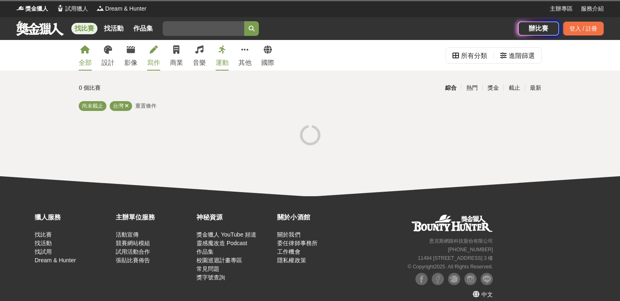
click at [152, 48] on icon at bounding box center [154, 50] width 8 height 8
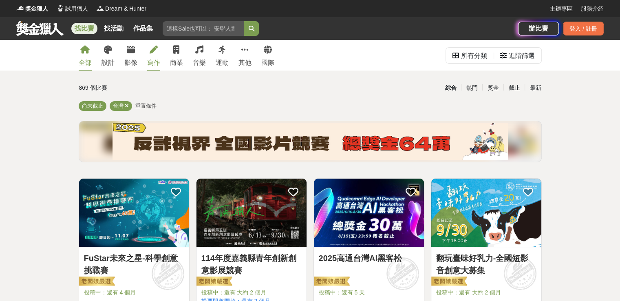
click at [155, 50] on icon at bounding box center [154, 50] width 8 height 8
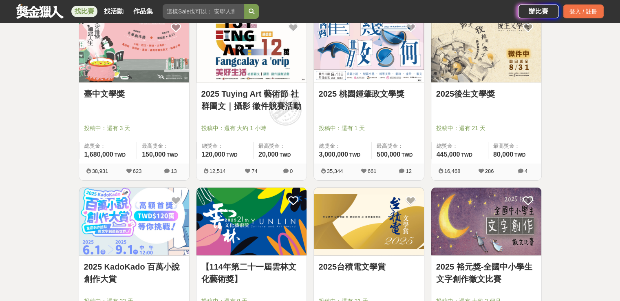
scroll to position [124, 0]
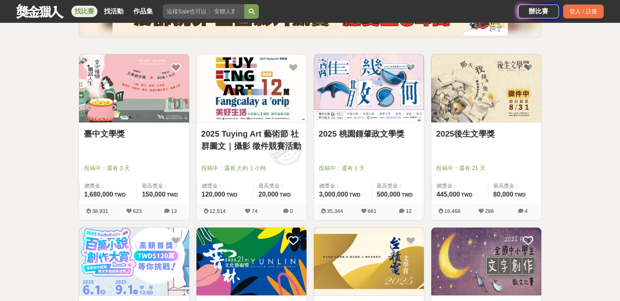
click at [362, 101] on img at bounding box center [369, 88] width 110 height 68
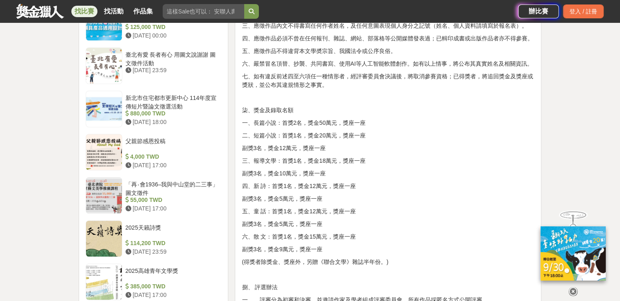
scroll to position [978, 0]
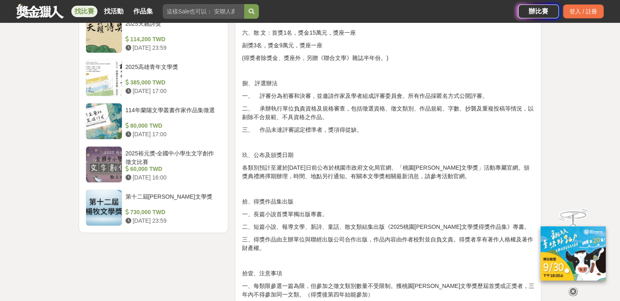
click at [461, 203] on p "拾、得獎作品集出版" at bounding box center [388, 201] width 293 height 9
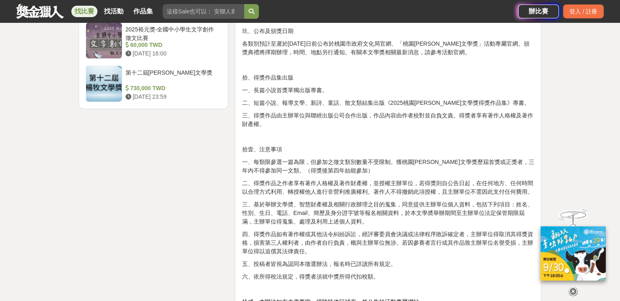
scroll to position [1182, 0]
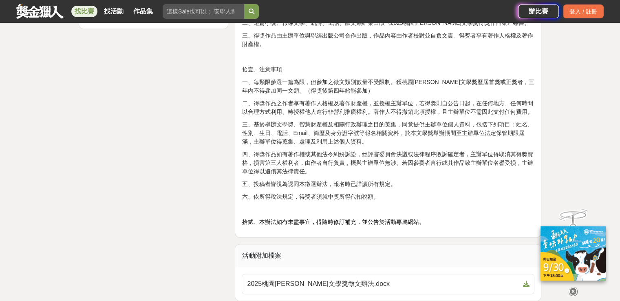
click at [566, 178] on div "大家都在看 2025高通台灣AI黑客松 [DATE] 23:59 好竹意租稅圖卡創作比賽 [DATE] 17:00 雲林 TPASS 熱門景點＆秘境蒐羅挑戰賽…" at bounding box center [310, 15] width 620 height 2315
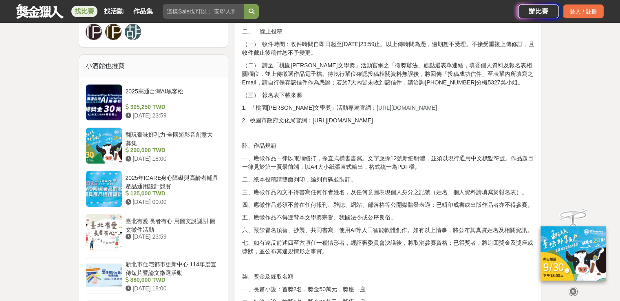
scroll to position [611, 0]
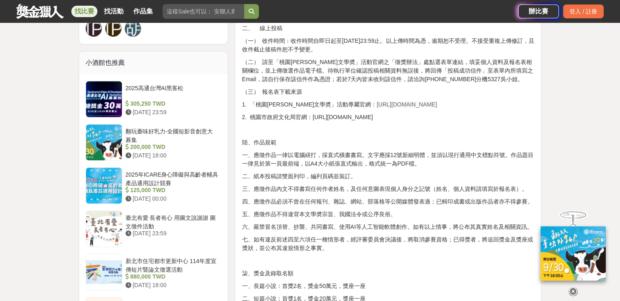
drag, startPoint x: 347, startPoint y: 103, endPoint x: 433, endPoint y: 101, distance: 85.6
click at [433, 101] on p "1. 「桃園[PERSON_NAME]文學奬」活動專屬官網： [URL][DOMAIN_NAME]" at bounding box center [388, 104] width 293 height 9
click at [482, 136] on div "壹、宗旨 為發掘及培植文學人才，推廣文藝欣賞之風氣，以鼓勵愛好文學人士創作。 貳、辦理單位 一、指導單位：桃園市政府、桃園市議會 二、主辦單位：桃園市政府文化…" at bounding box center [388, 233] width 293 height 1127
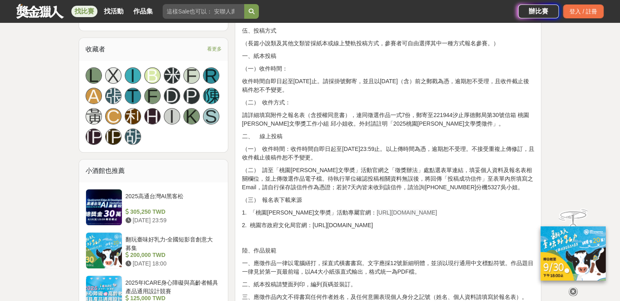
scroll to position [489, 0]
